Goal: Information Seeking & Learning: Learn about a topic

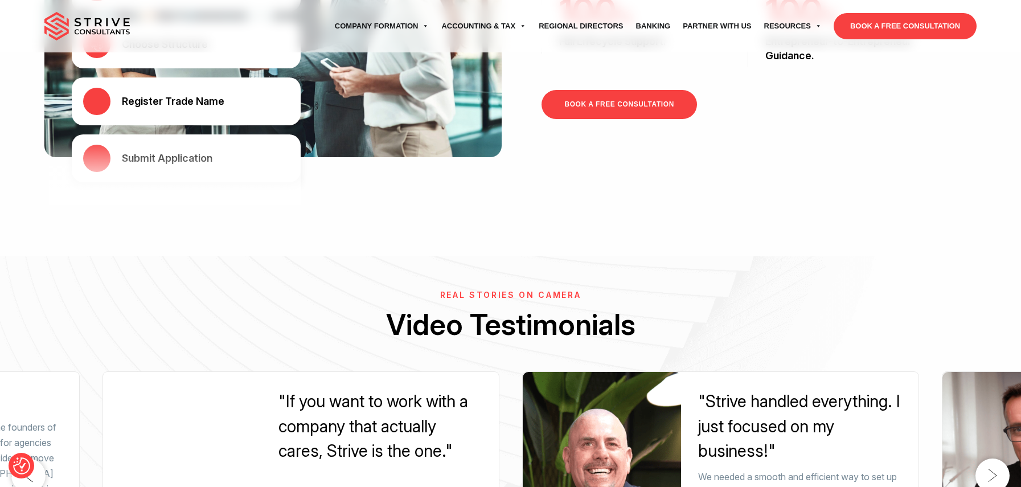
scroll to position [1046, 0]
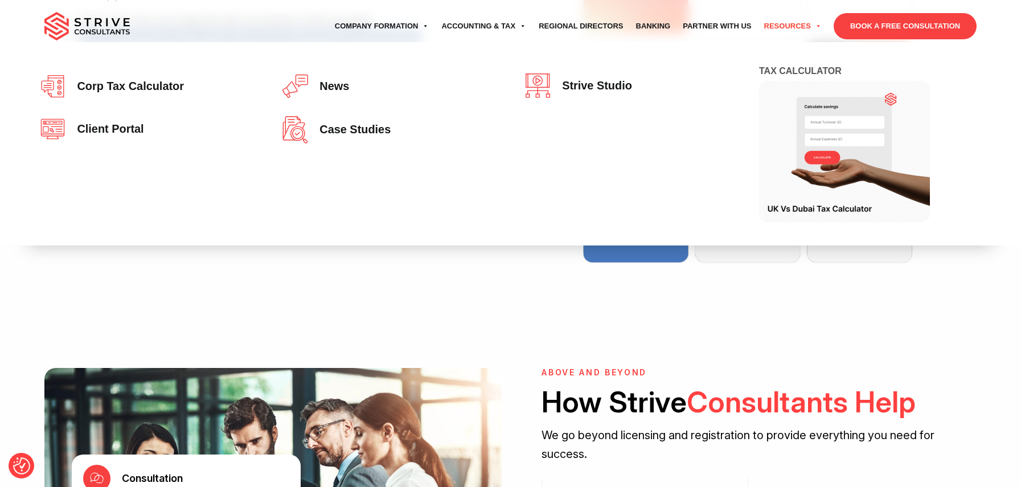
click at [778, 25] on link "Resources" at bounding box center [793, 26] width 70 height 32
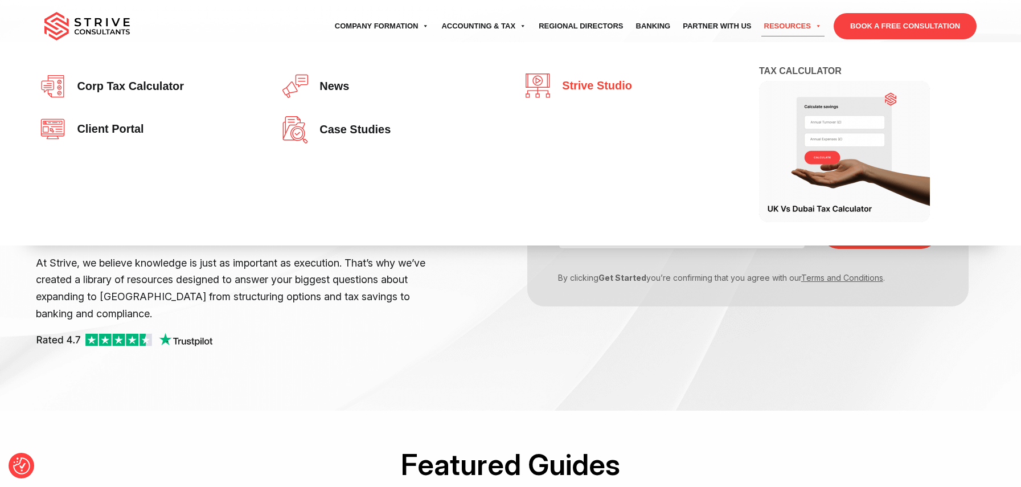
click at [599, 83] on span "Strive Studio" at bounding box center [594, 86] width 76 height 13
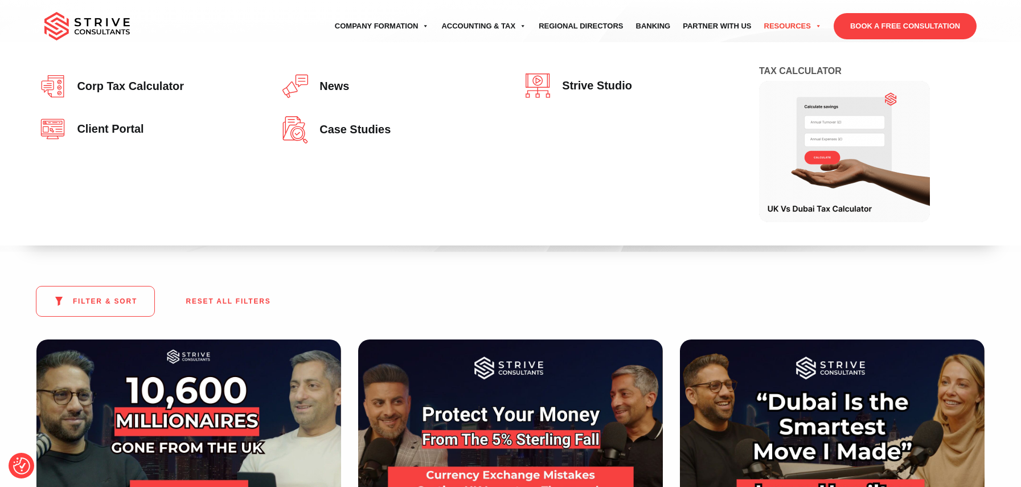
click at [785, 26] on link "Resources" at bounding box center [793, 26] width 70 height 32
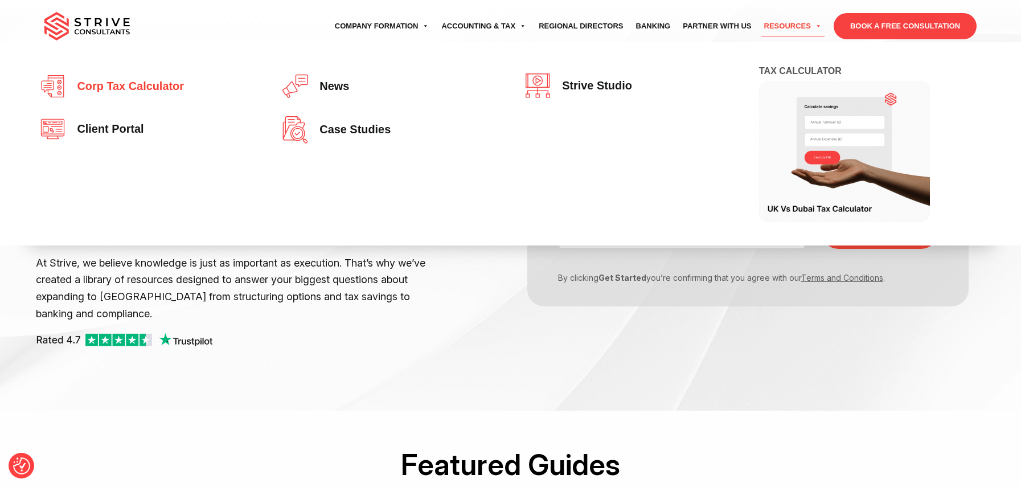
click at [140, 87] on span "Corp tax calculator" at bounding box center [127, 86] width 113 height 13
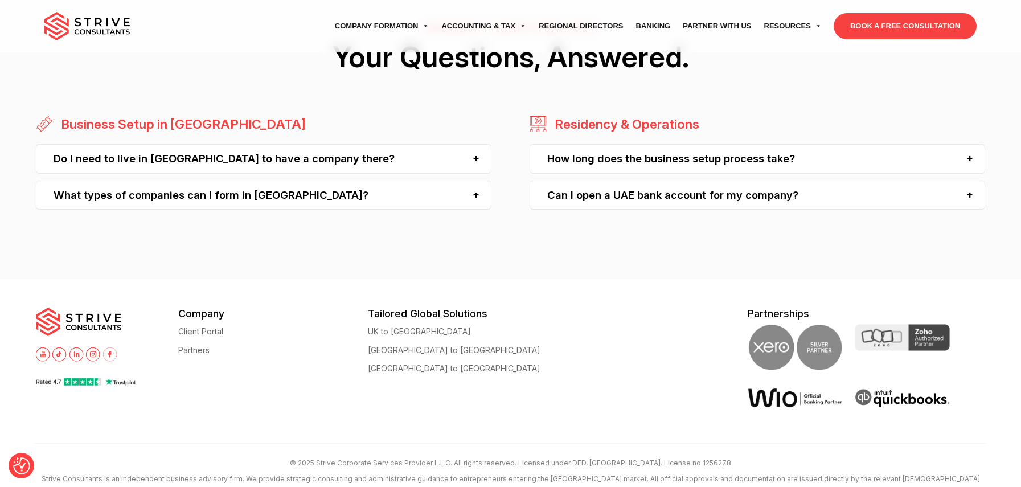
scroll to position [2299, 0]
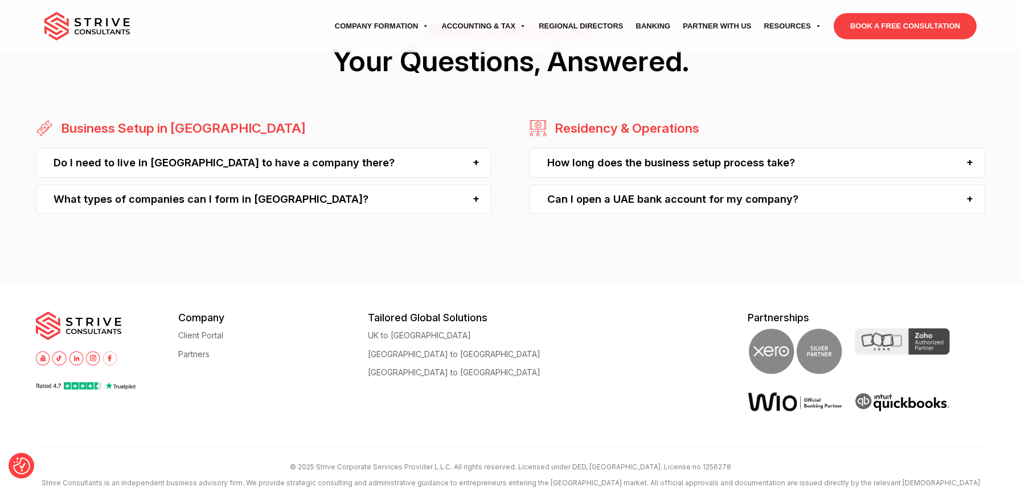
click at [747, 205] on div "Can I open a UAE bank account for my company?" at bounding box center [758, 199] width 456 height 29
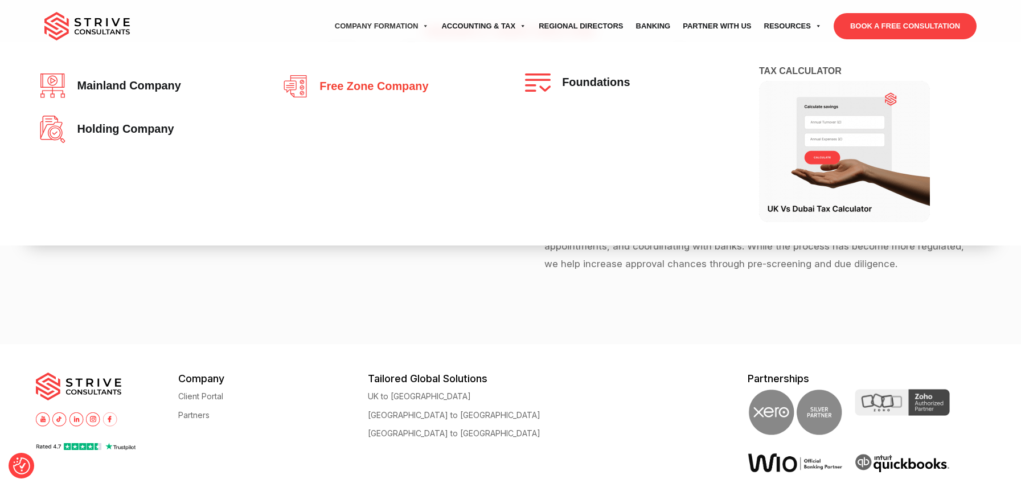
click at [375, 83] on span "Free zone company" at bounding box center [371, 86] width 114 height 13
